Goal: Information Seeking & Learning: Learn about a topic

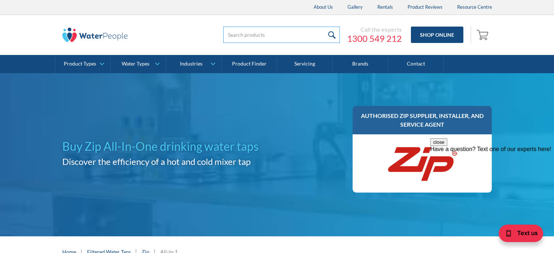
click at [265, 37] on input "search" at bounding box center [281, 35] width 116 height 16
type input "zip all in 1 pull out"
click at [324, 27] on input "submit" at bounding box center [332, 35] width 16 height 16
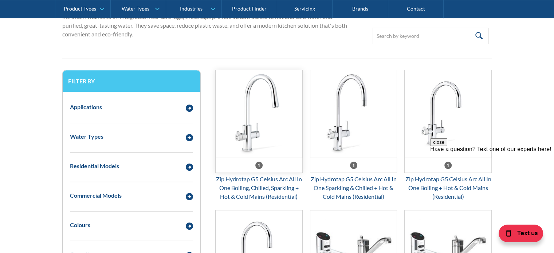
scroll to position [291, 0]
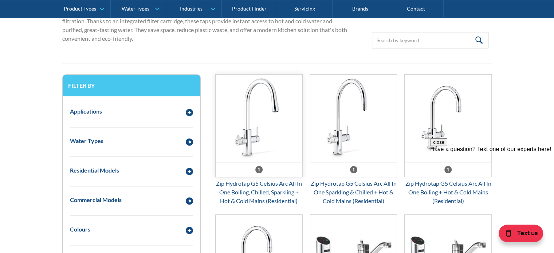
click at [255, 91] on img "Email Form 3" at bounding box center [258, 118] width 87 height 87
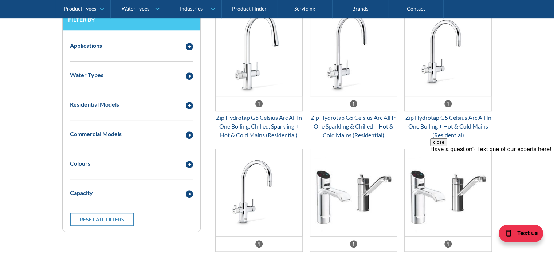
scroll to position [364, 0]
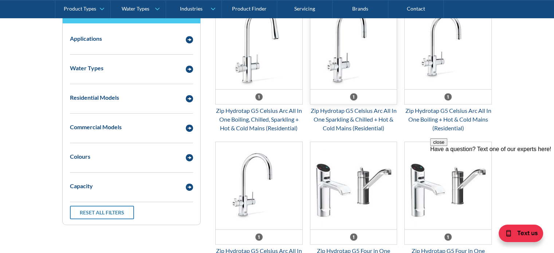
click at [387, 60] on img "Email Form 3" at bounding box center [353, 45] width 87 height 87
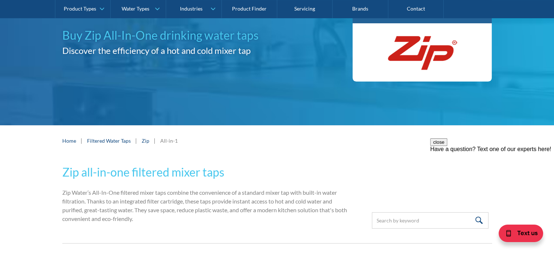
scroll to position [109, 0]
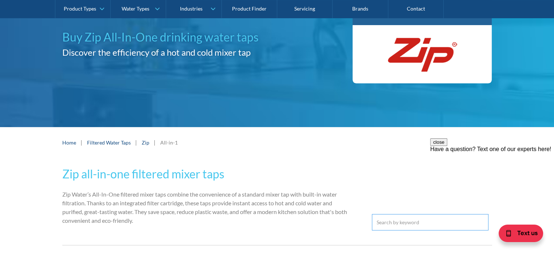
click at [405, 221] on input "Email Form 3" at bounding box center [430, 222] width 116 height 16
type input "pull out"
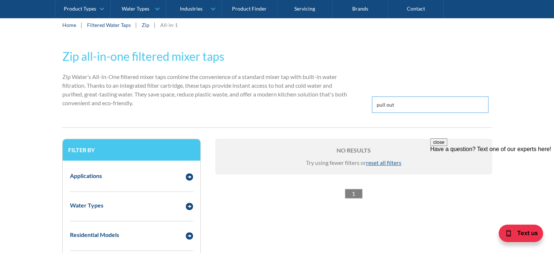
scroll to position [255, 0]
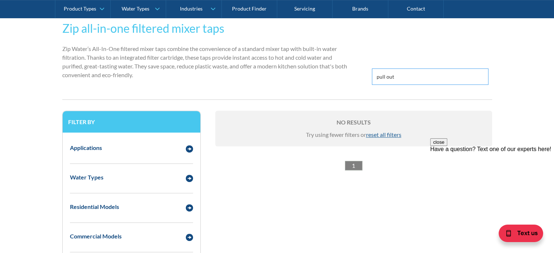
drag, startPoint x: 399, startPoint y: 75, endPoint x: 364, endPoint y: 79, distance: 34.9
click at [364, 79] on div "Zip all-in-one filtered mixer taps Zip Water’s All-In-One filtered mixer taps c…" at bounding box center [276, 55] width 429 height 87
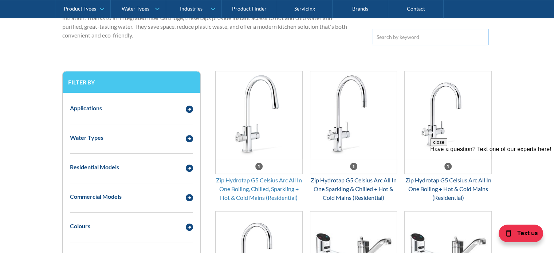
scroll to position [328, 0]
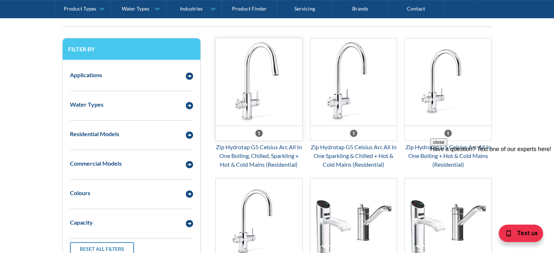
click at [267, 105] on img "Email Form 3" at bounding box center [258, 81] width 87 height 87
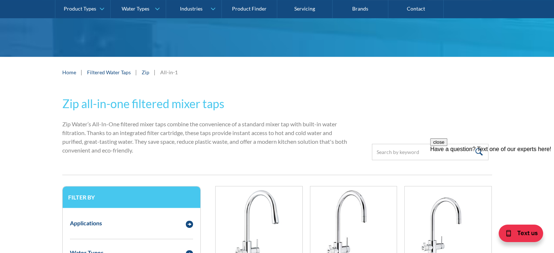
scroll to position [73, 0]
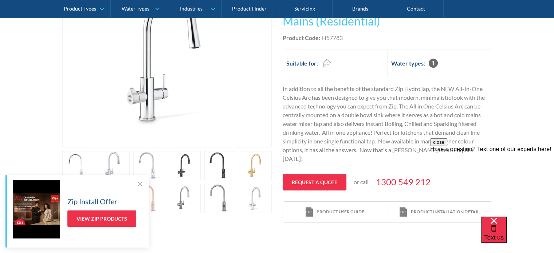
scroll to position [182, 0]
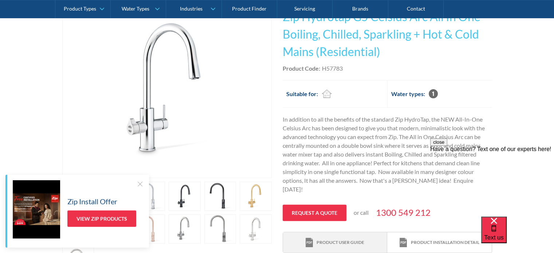
click at [336, 239] on div "Product user guide" at bounding box center [340, 242] width 48 height 7
